Goal: Task Accomplishment & Management: Manage account settings

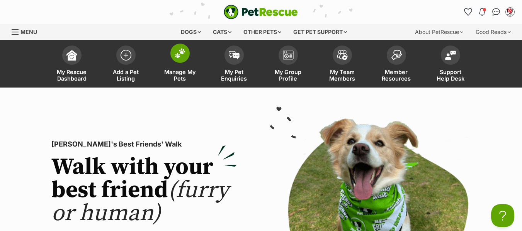
click at [176, 76] on span "Manage My Pets" at bounding box center [180, 75] width 35 height 13
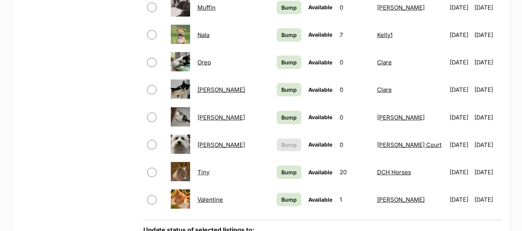
scroll to position [541, 0]
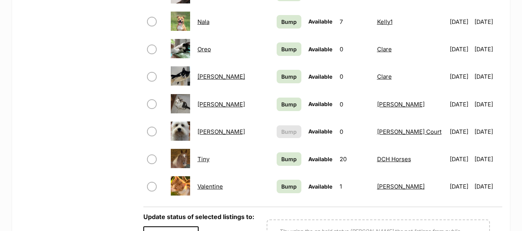
click at [208, 133] on link "[PERSON_NAME]" at bounding box center [220, 131] width 47 height 7
